Goal: Task Accomplishment & Management: Complete application form

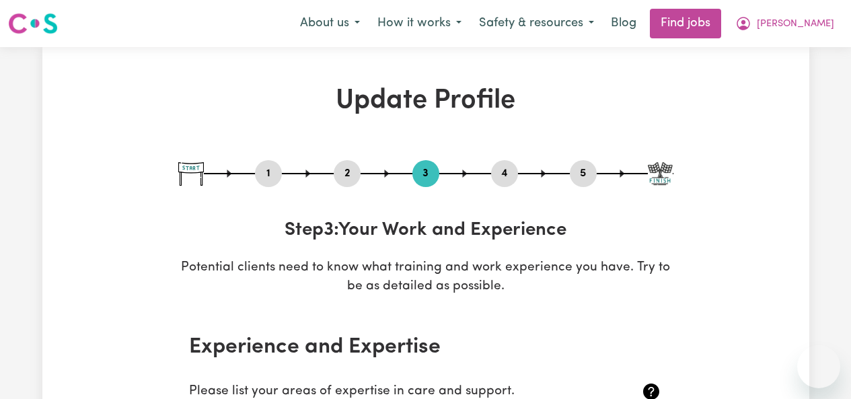
select select "2017"
select select "2013"
select select "2015"
select select "2013"
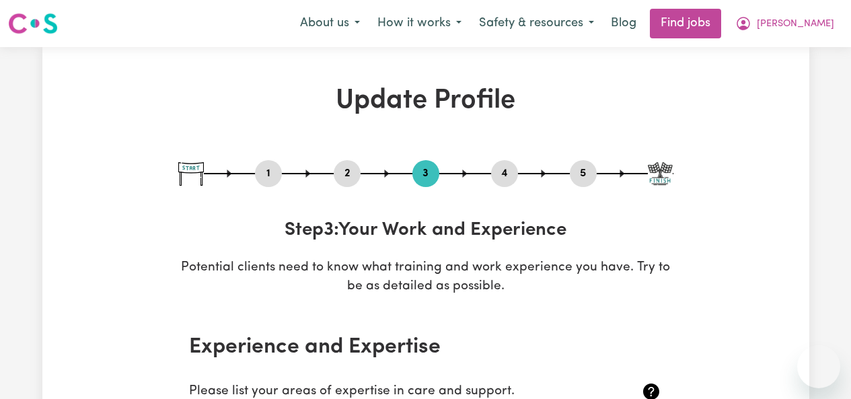
select select "2010"
select select "2013"
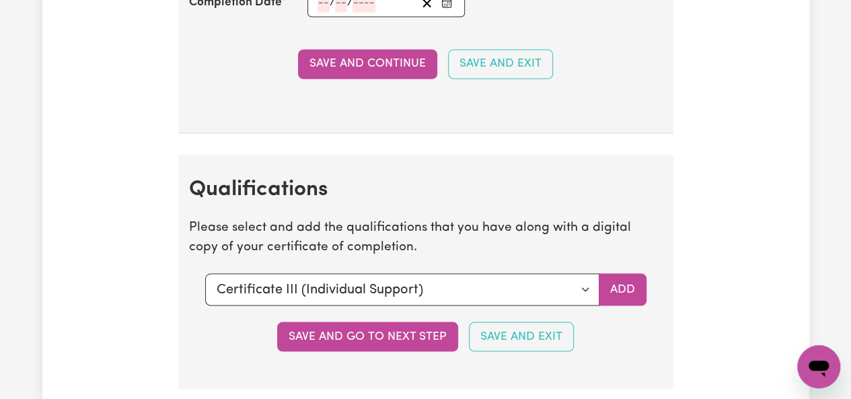
scroll to position [3711, 0]
click at [402, 273] on select "Select a qualification to add... Certificate III (Individual Support) Certifica…" at bounding box center [402, 289] width 394 height 32
click at [405, 273] on select "Select a qualification to add... Certificate III (Individual Support) Certifica…" at bounding box center [402, 289] width 394 height 32
select select "CPR Course [HLTAID009-12]"
click at [205, 273] on select "Select a qualification to add... Certificate III (Individual Support) Certifica…" at bounding box center [402, 289] width 394 height 32
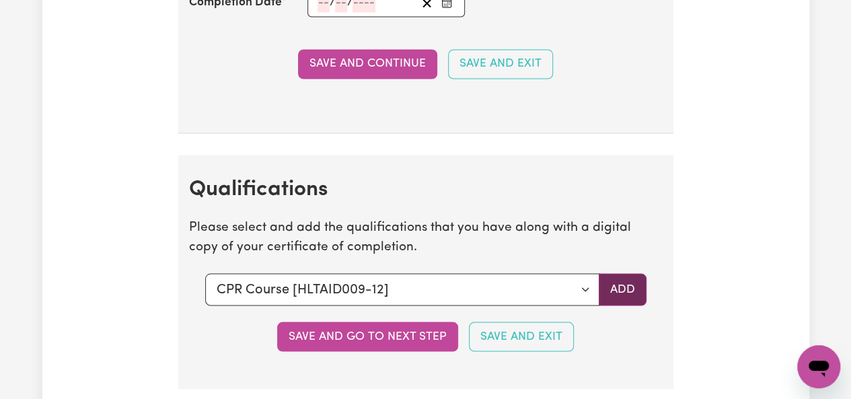
click at [619, 273] on button "Add" at bounding box center [623, 289] width 48 height 32
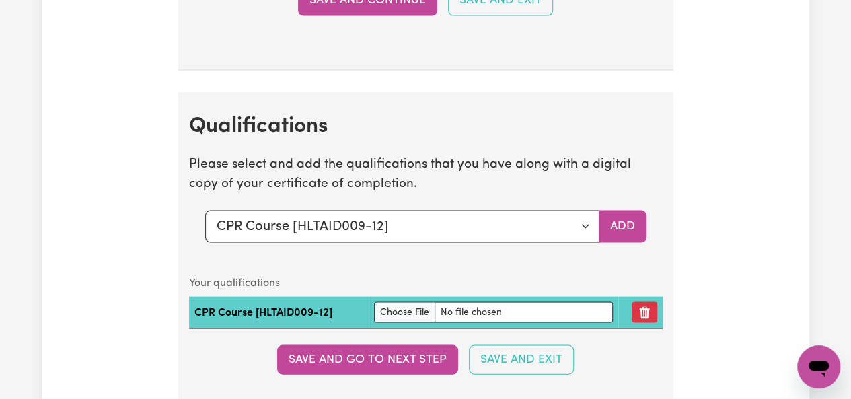
scroll to position [3785, 0]
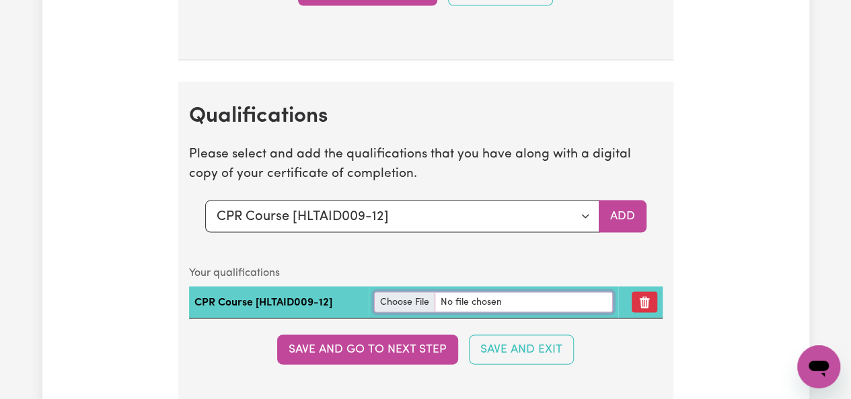
click at [413, 291] on input "file" at bounding box center [493, 301] width 239 height 21
type input "C:\fakepath\First Aid [DATE].pdf"
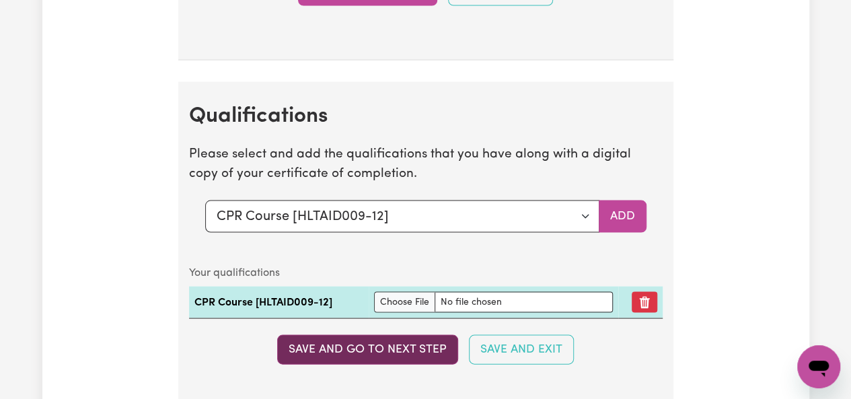
click at [437, 334] on button "Save and go to next step" at bounding box center [367, 349] width 181 height 30
click at [401, 334] on button "Save and go to next step" at bounding box center [367, 349] width 181 height 30
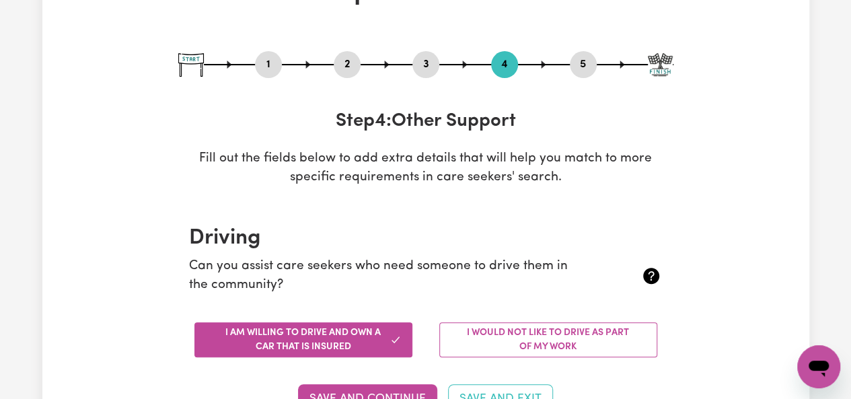
scroll to position [0, 0]
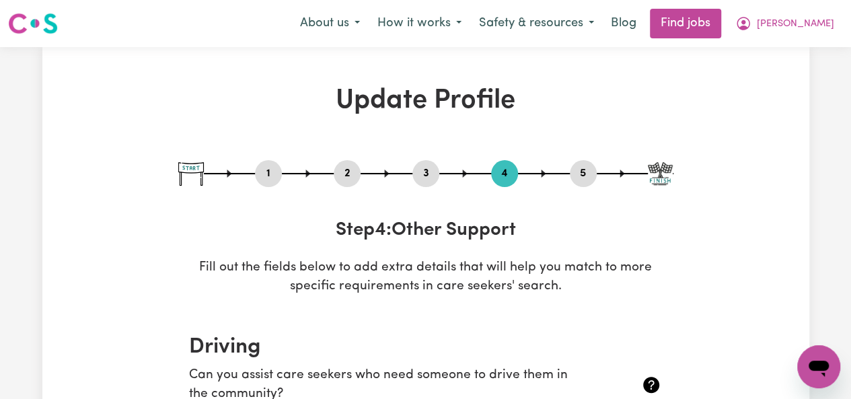
click at [423, 175] on button "3" at bounding box center [425, 173] width 27 height 17
select select "2017"
select select "2013"
select select "2015"
select select "2013"
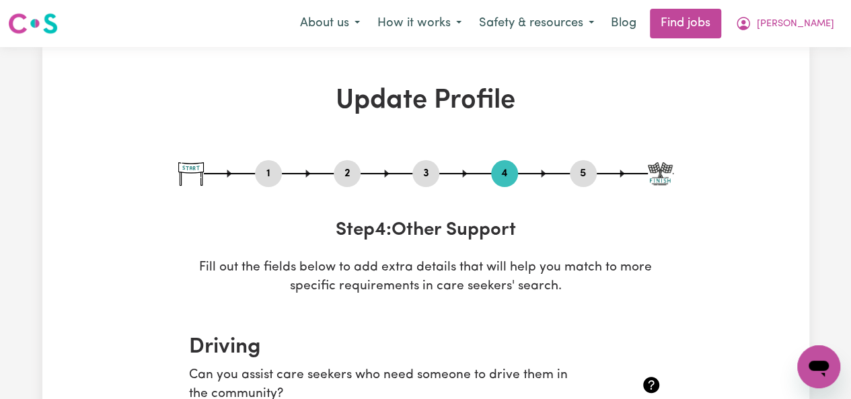
select select "2013"
select select "2010"
select select "2013"
select select "Certificate III (Individual Support)"
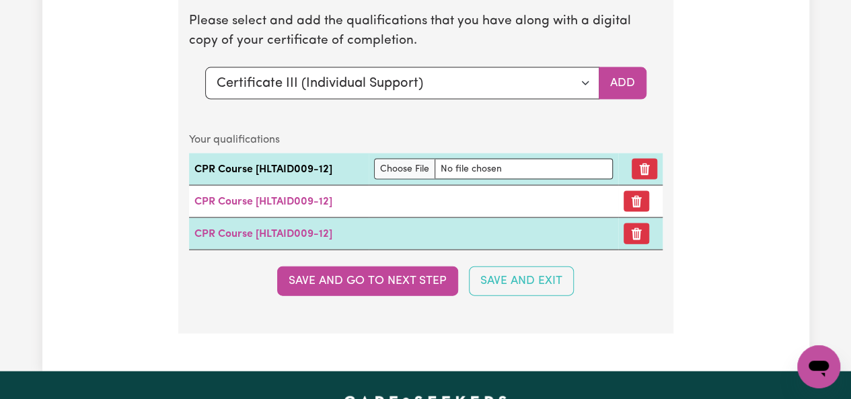
scroll to position [3923, 0]
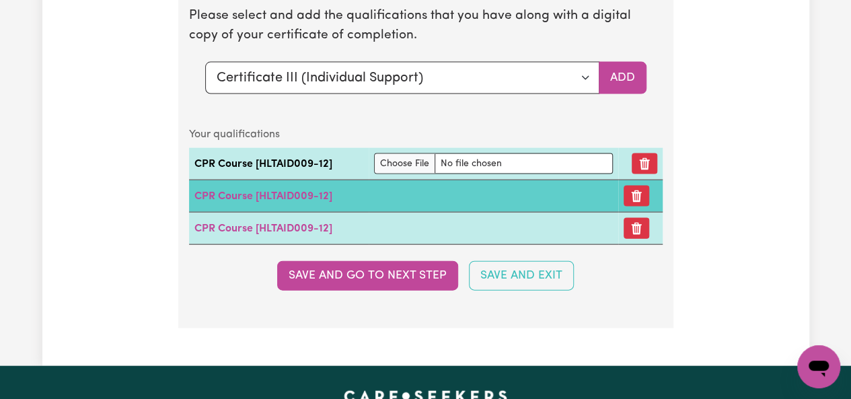
click at [595, 180] on td "CPR Course [HLTAID009-12]" at bounding box center [404, 196] width 430 height 32
click at [284, 191] on link "CPR Course [HLTAID009-12]" at bounding box center [263, 196] width 138 height 11
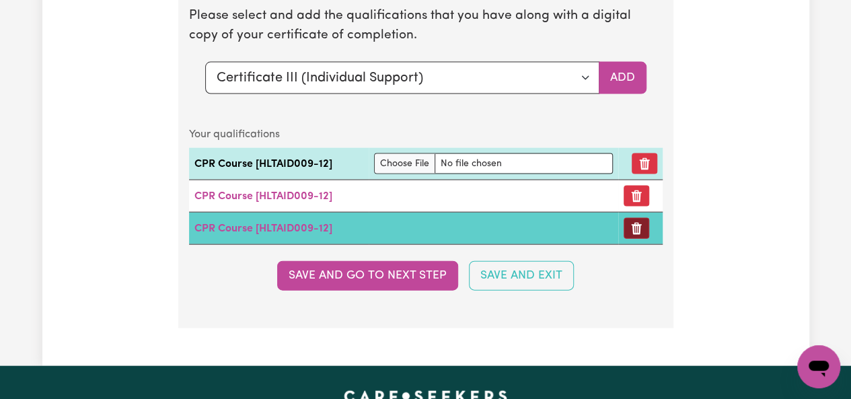
click at [629, 218] on button "Remove certificate" at bounding box center [637, 228] width 26 height 21
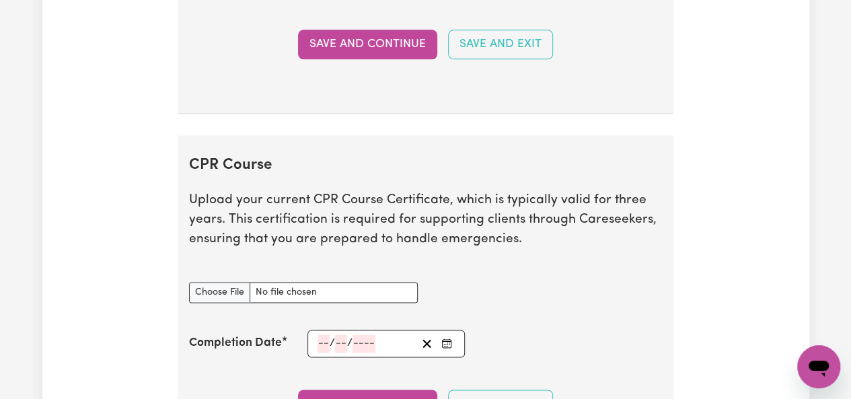
scroll to position [3388, 0]
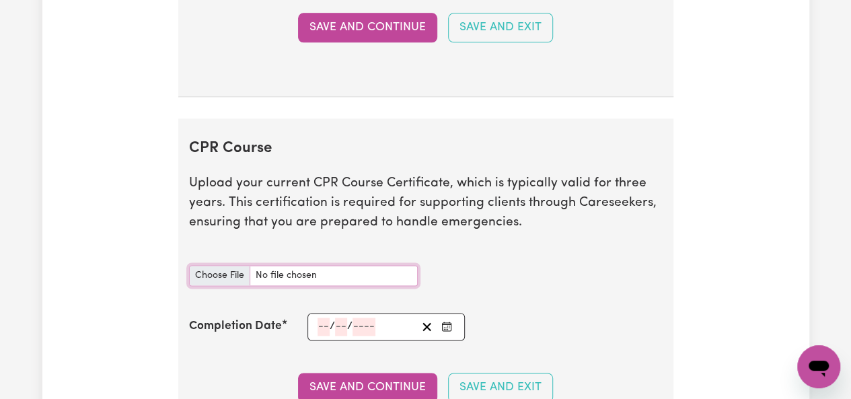
click at [218, 267] on input "CPR Course document" at bounding box center [303, 275] width 229 height 21
type input "C:\fakepath\First Aid [DATE].pdf"
click at [325, 318] on input "number" at bounding box center [324, 327] width 12 height 18
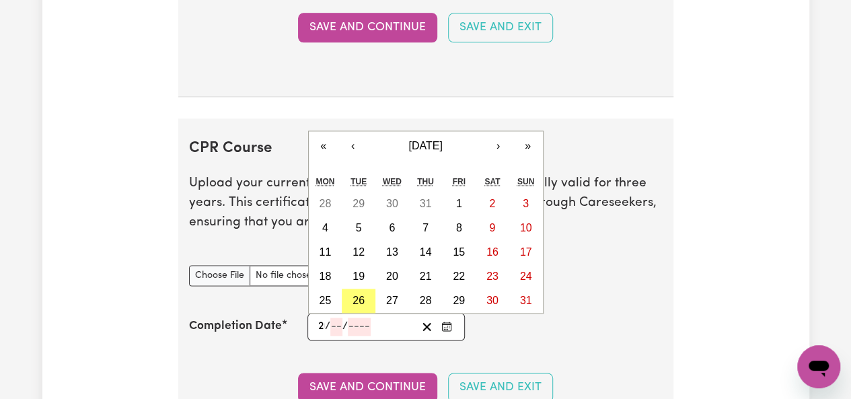
type input "26"
click at [351, 289] on button "26" at bounding box center [359, 301] width 34 height 24
type input "[DATE]"
type input "8"
type input "2025"
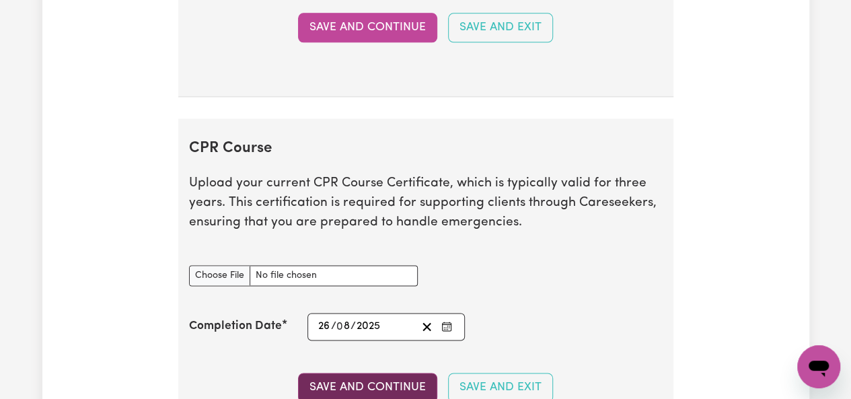
click at [432, 373] on button "Save and Continue" at bounding box center [367, 388] width 139 height 30
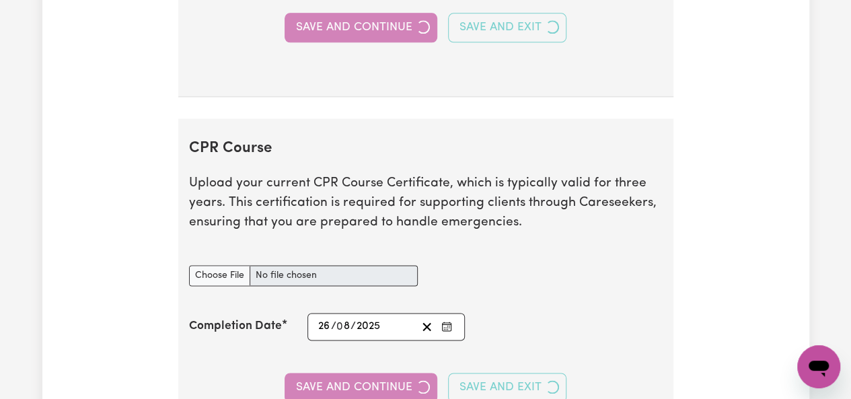
drag, startPoint x: 717, startPoint y: 209, endPoint x: 764, endPoint y: 211, distance: 46.5
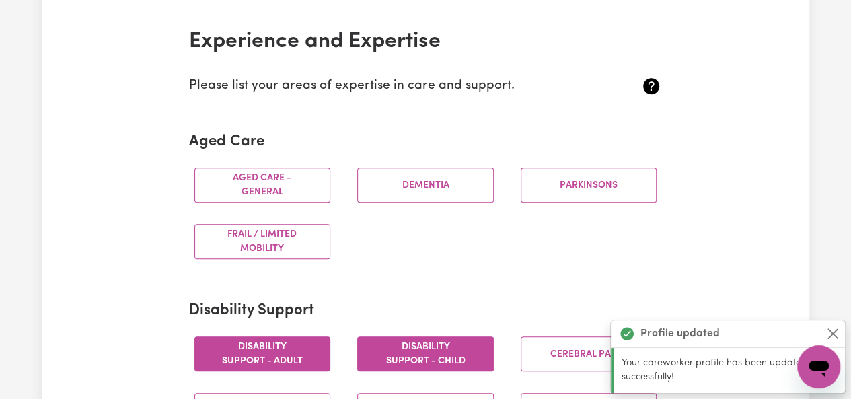
scroll to position [0, 0]
